Goal: Transaction & Acquisition: Purchase product/service

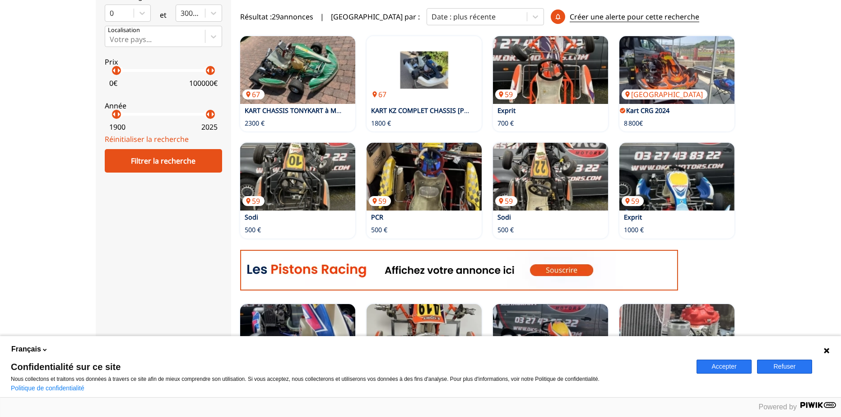
scroll to position [316, 0]
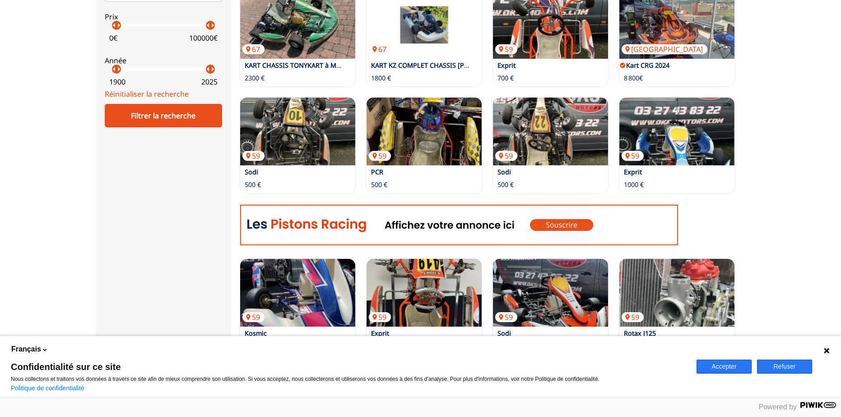
click at [825, 348] on icon at bounding box center [826, 350] width 5 height 5
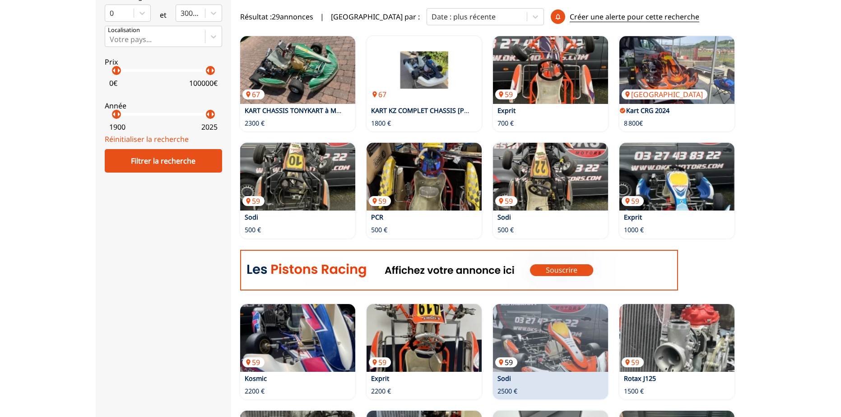
scroll to position [226, 0]
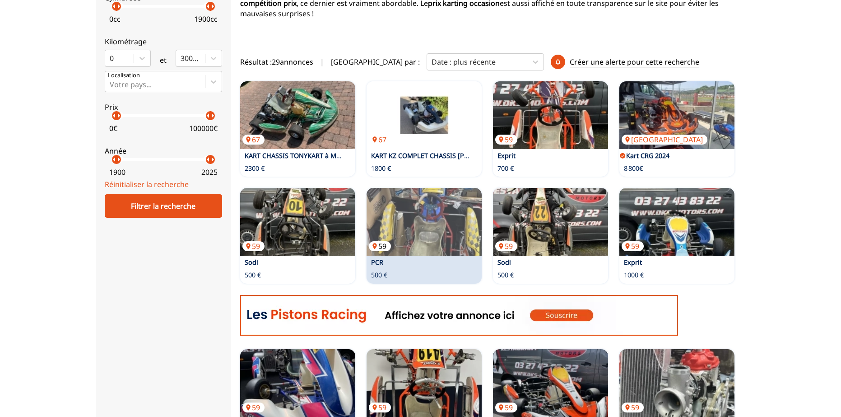
click at [417, 231] on img at bounding box center [423, 222] width 115 height 68
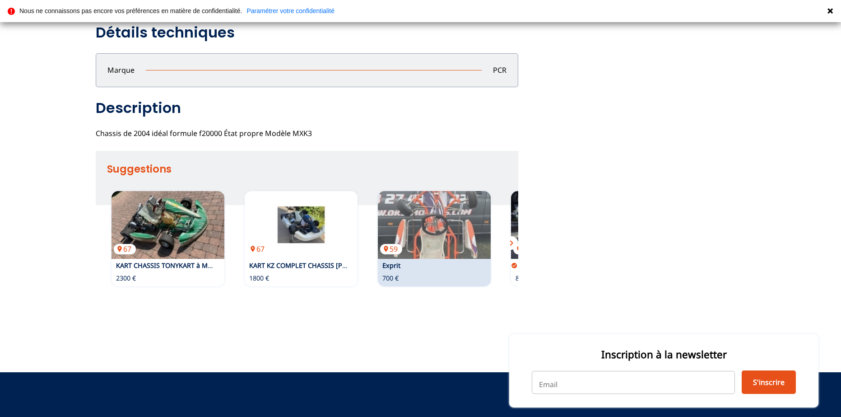
scroll to position [361, 0]
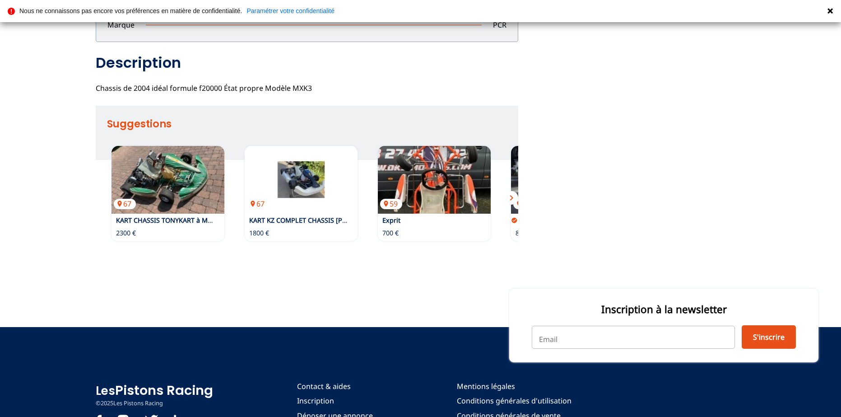
click at [513, 195] on span "chevron_right" at bounding box center [511, 197] width 11 height 11
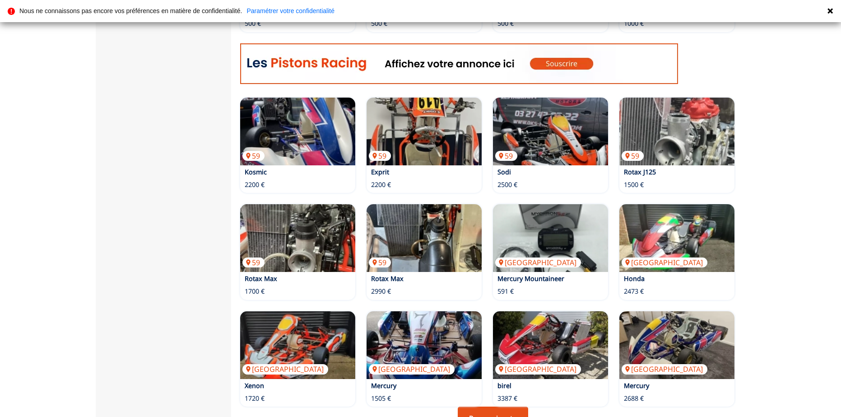
scroll to position [703, 0]
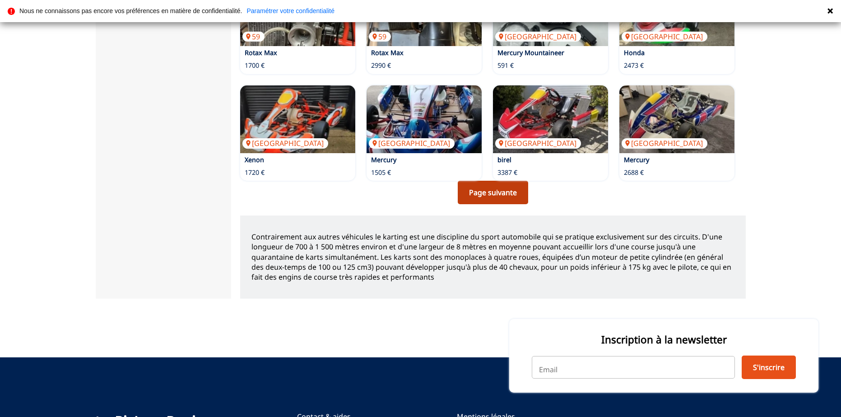
click at [491, 194] on link "Page suivante" at bounding box center [493, 192] width 70 height 23
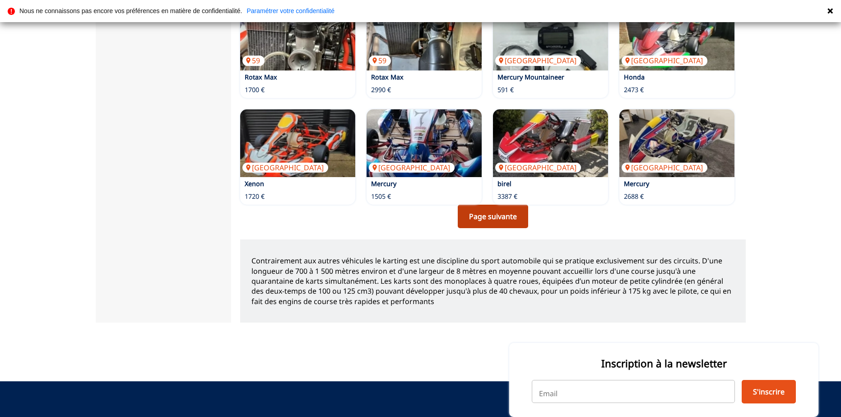
scroll to position [571, 0]
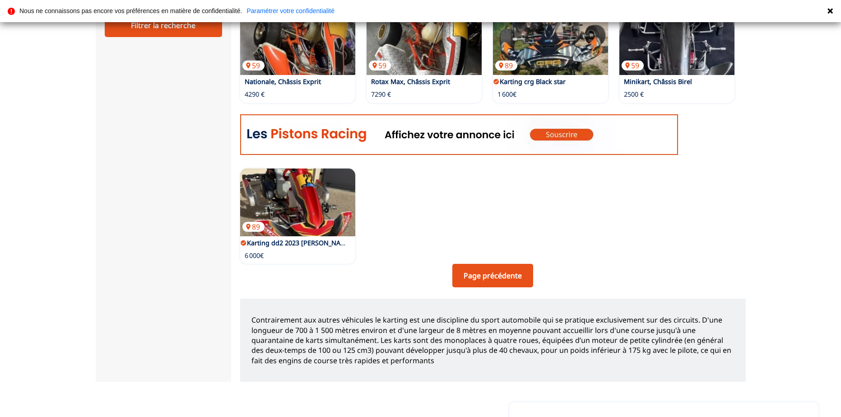
scroll to position [181, 0]
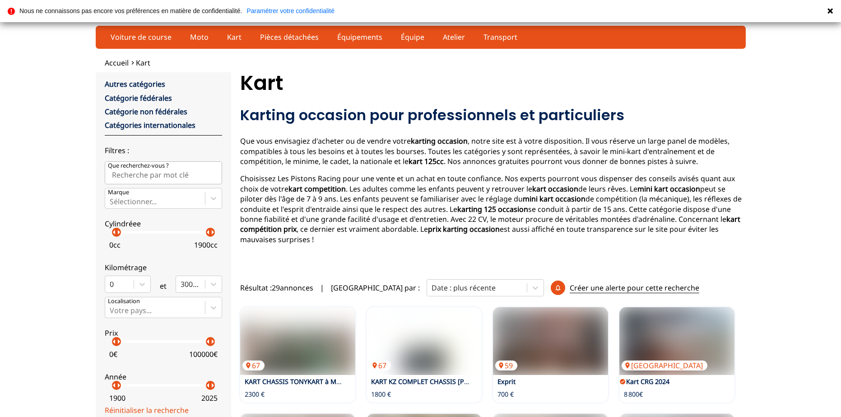
scroll to position [703, 0]
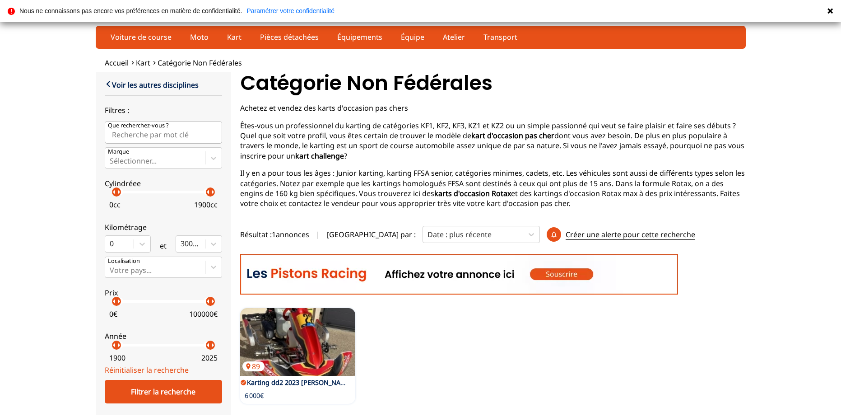
scroll to position [197, 0]
